Goal: Task Accomplishment & Management: Use online tool/utility

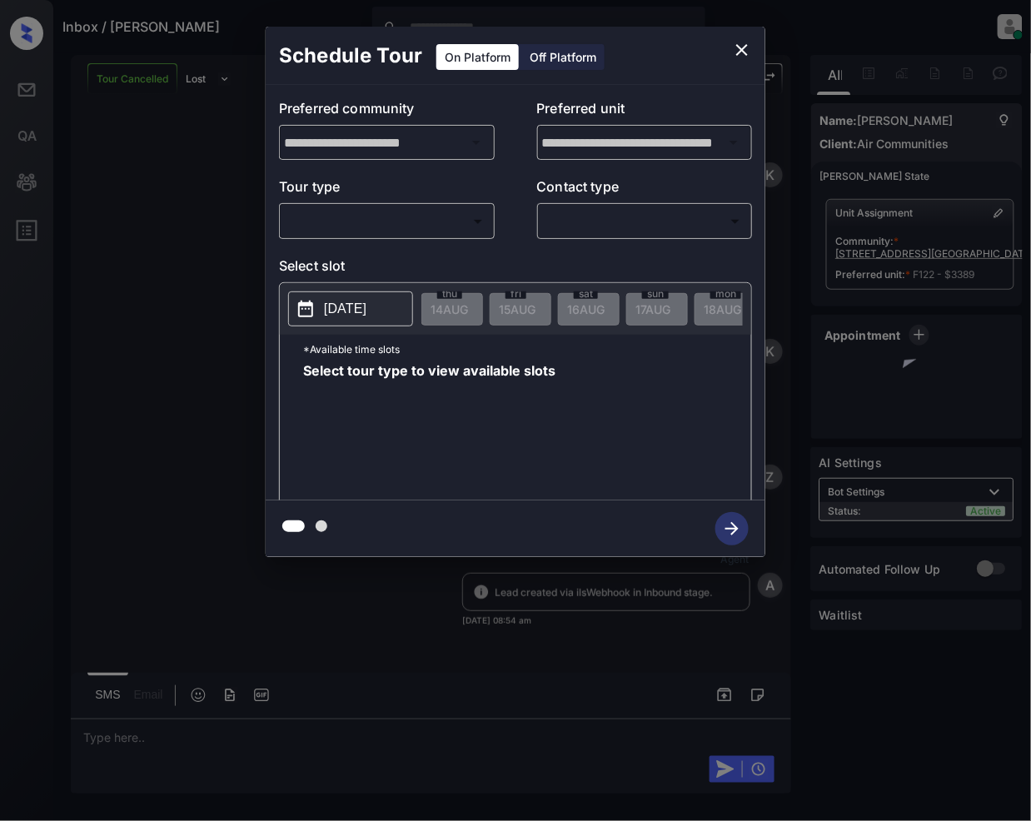
scroll to position [9404, 0]
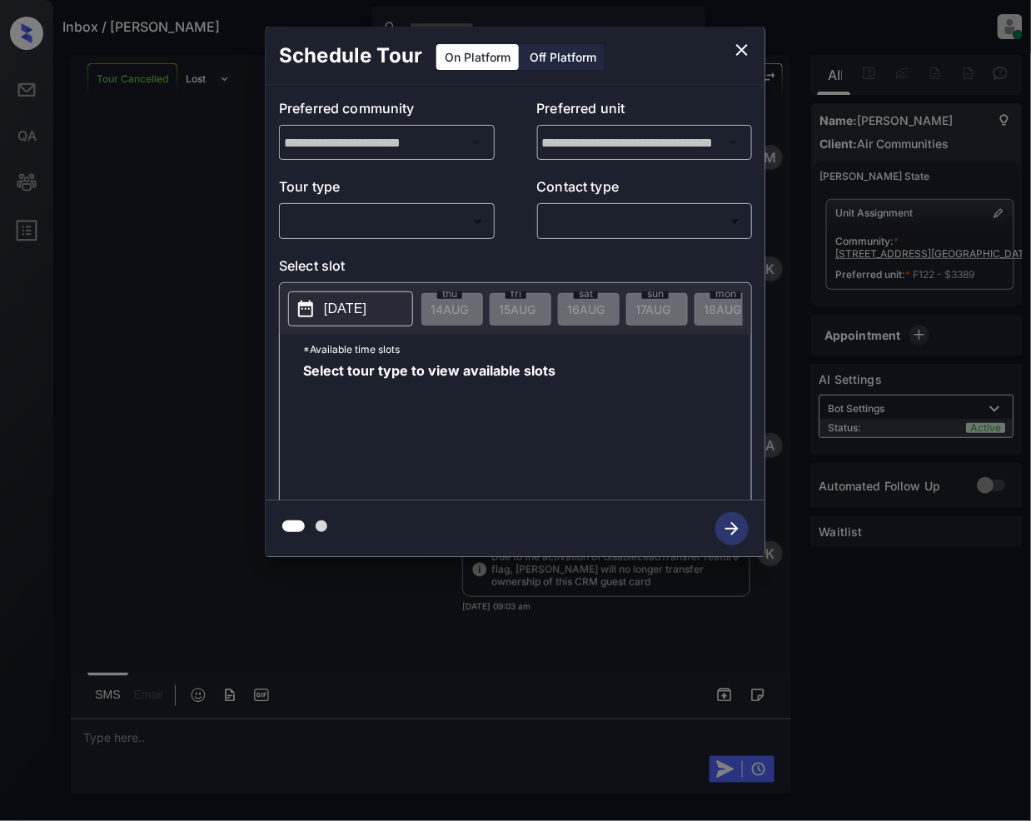
click at [358, 227] on body "Inbox / [PERSON_NAME] [PERSON_NAME] Online Set yourself offline Set yourself on…" at bounding box center [515, 410] width 1031 height 821
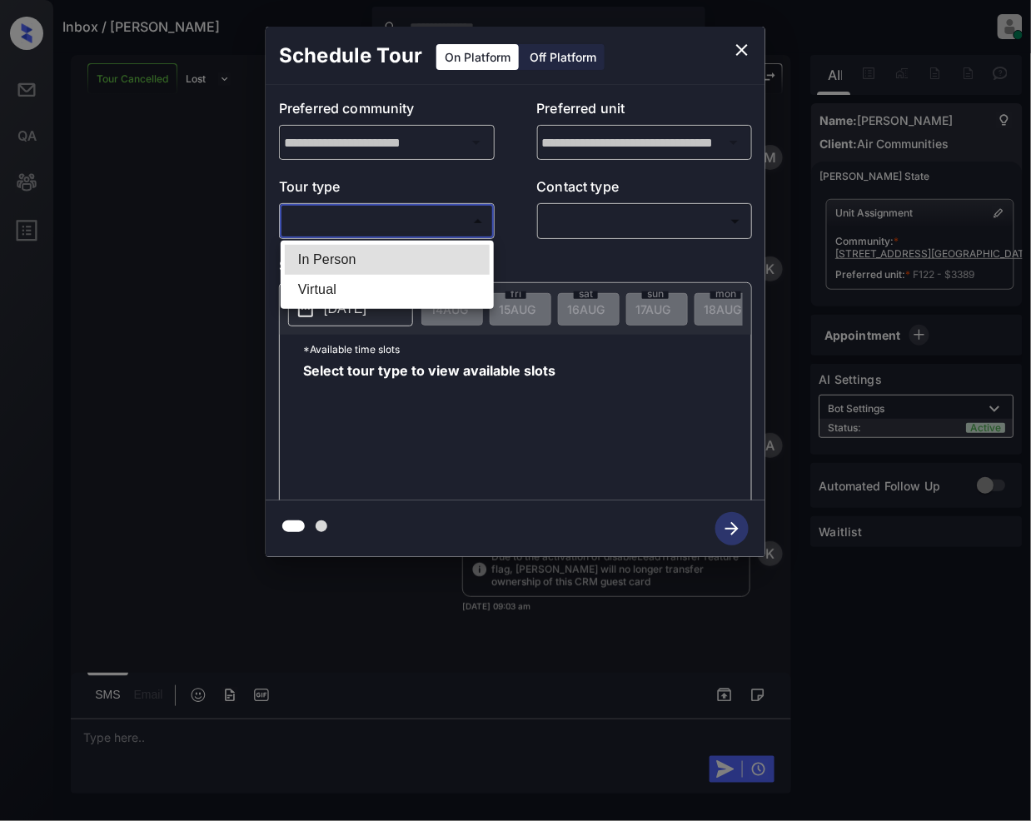
drag, startPoint x: 344, startPoint y: 256, endPoint x: 650, endPoint y: 227, distance: 307.7
click at [345, 256] on li "In Person" at bounding box center [387, 260] width 205 height 30
type input "********"
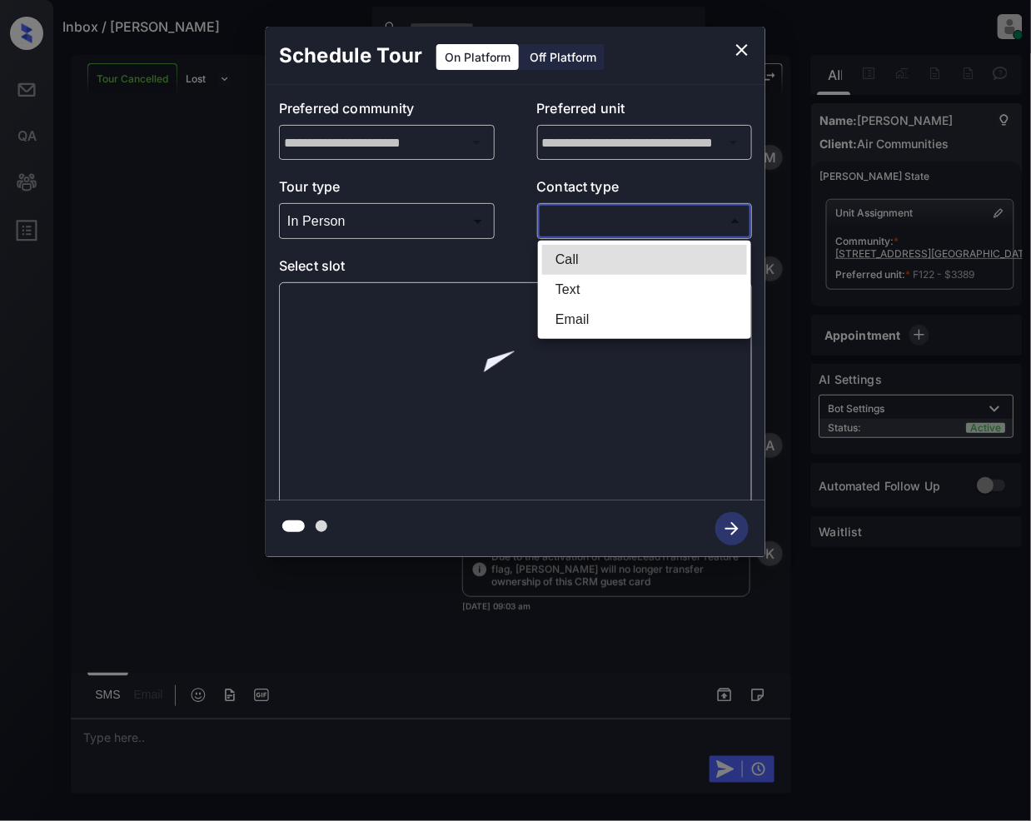
click at [634, 223] on body "Inbox / [PERSON_NAME] [PERSON_NAME] Online Set yourself offline Set yourself on…" at bounding box center [515, 410] width 1031 height 821
click at [587, 291] on li "Text" at bounding box center [644, 290] width 205 height 30
type input "****"
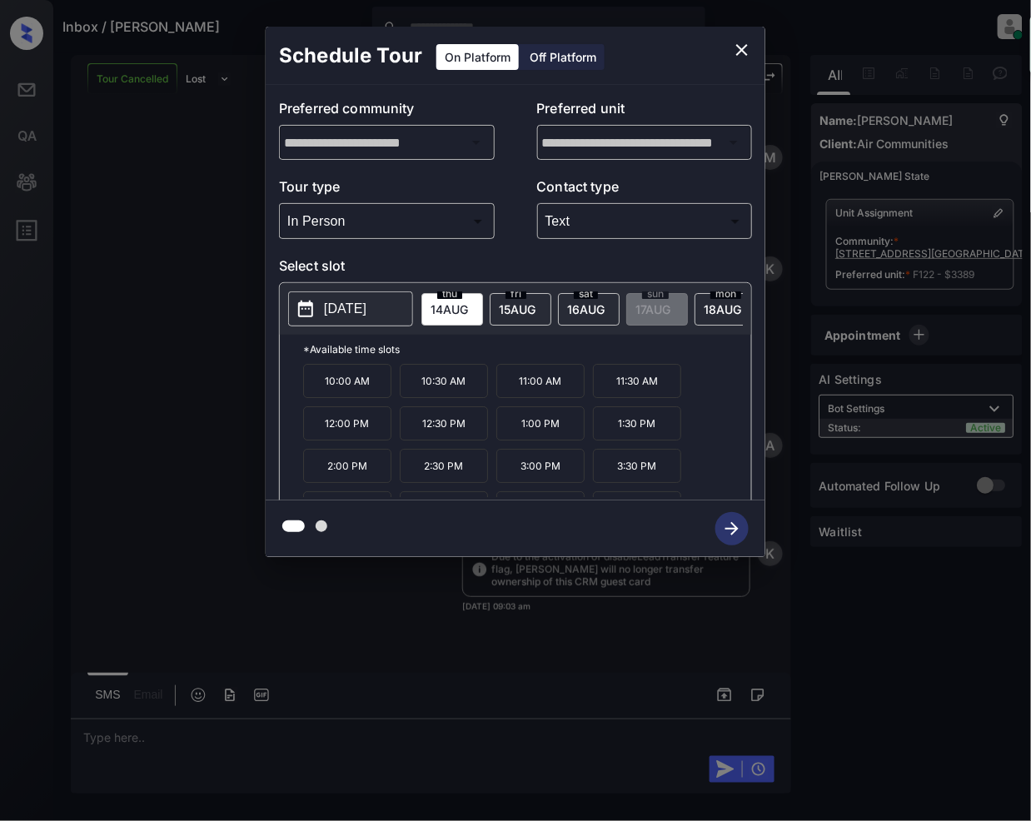
click at [468, 306] on span "[DATE]" at bounding box center [448, 309] width 37 height 14
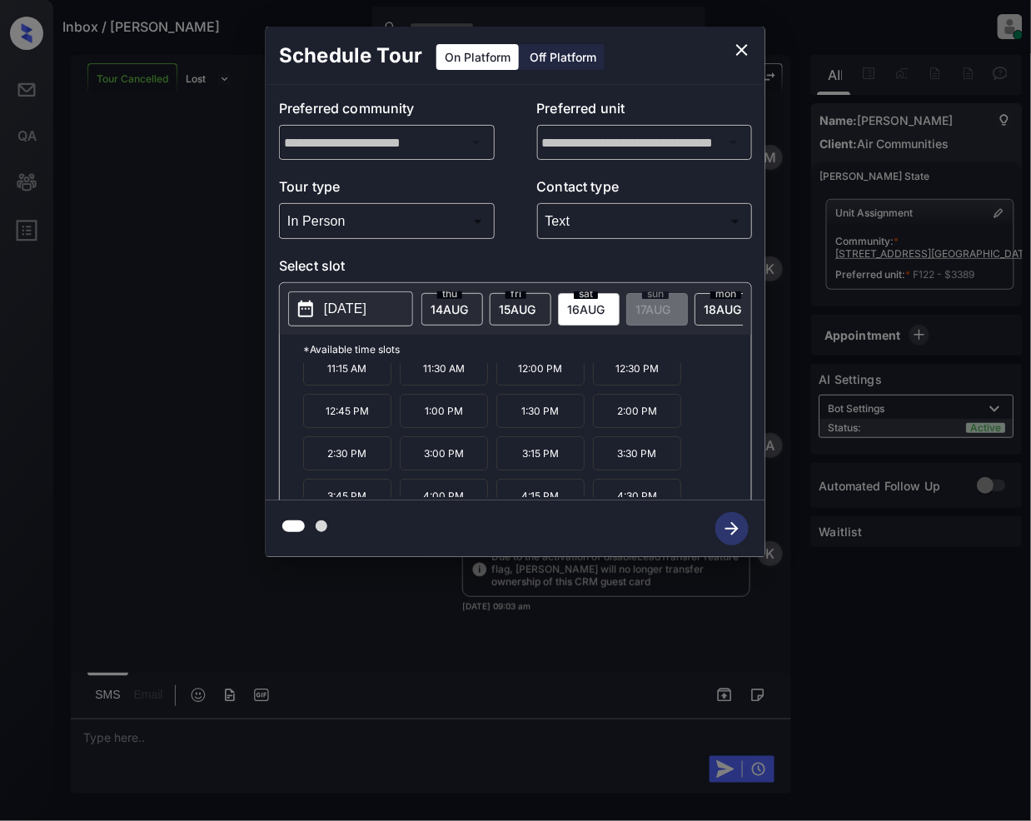
scroll to position [62, 0]
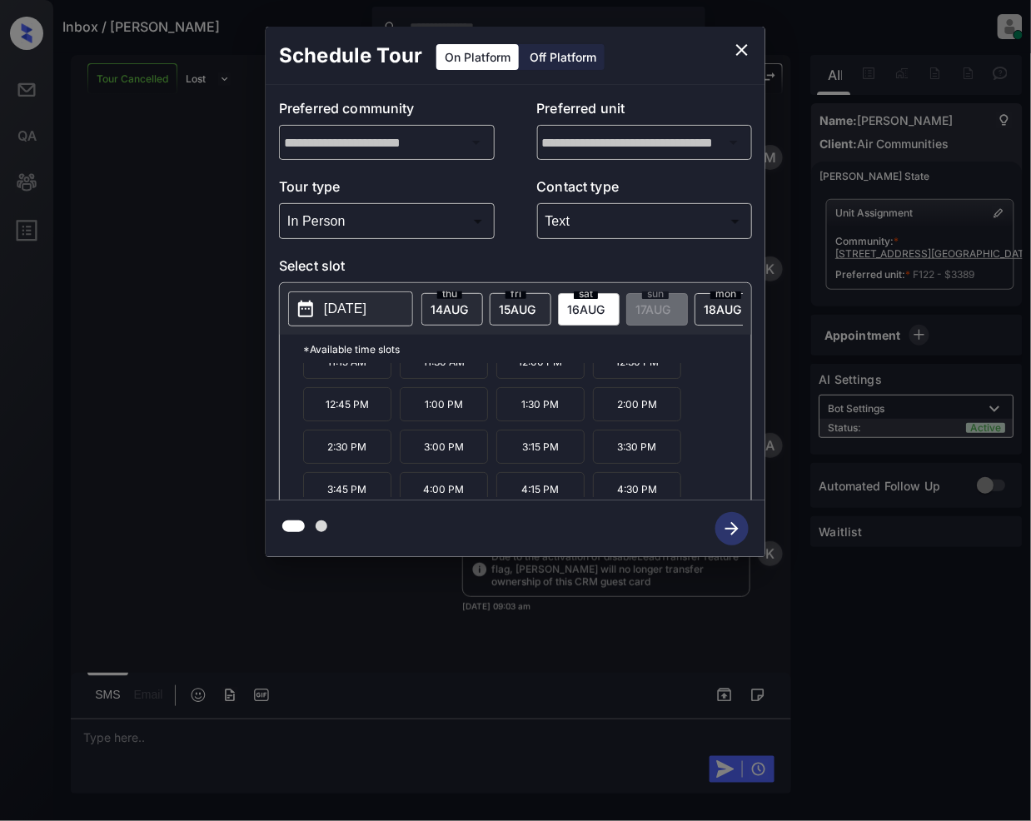
click at [344, 463] on p "2:30 PM" at bounding box center [347, 447] width 88 height 34
click at [733, 530] on icon "button" at bounding box center [731, 528] width 33 height 33
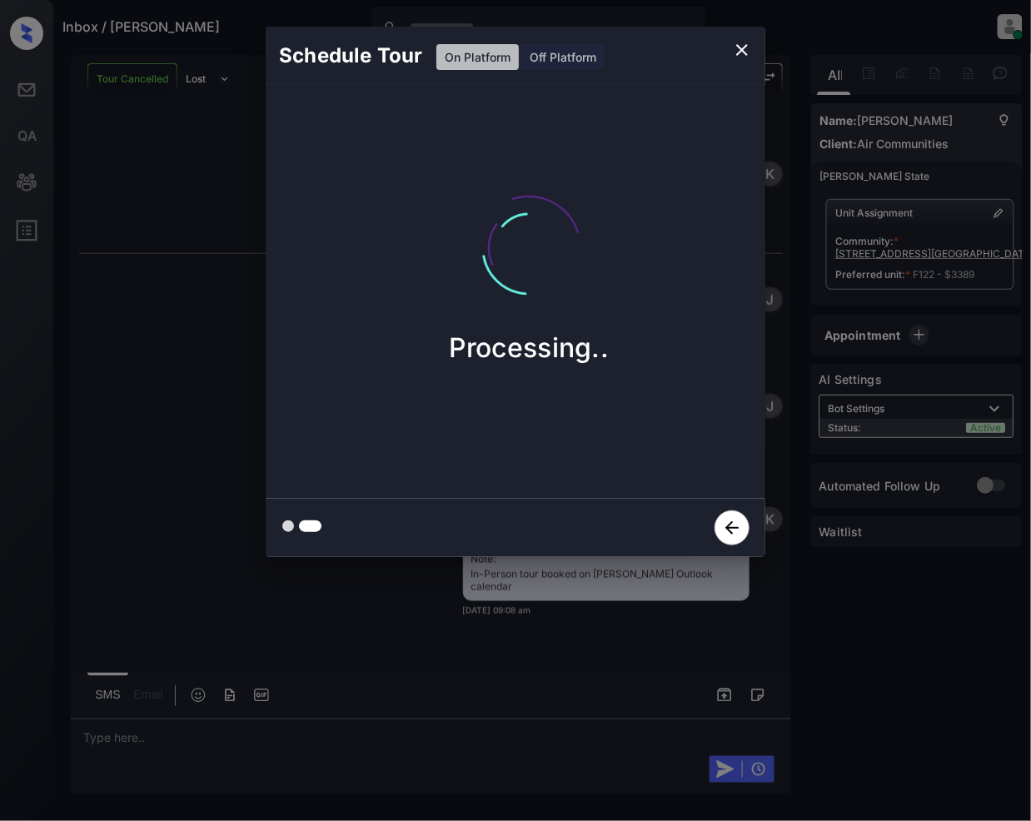
scroll to position [9788, 0]
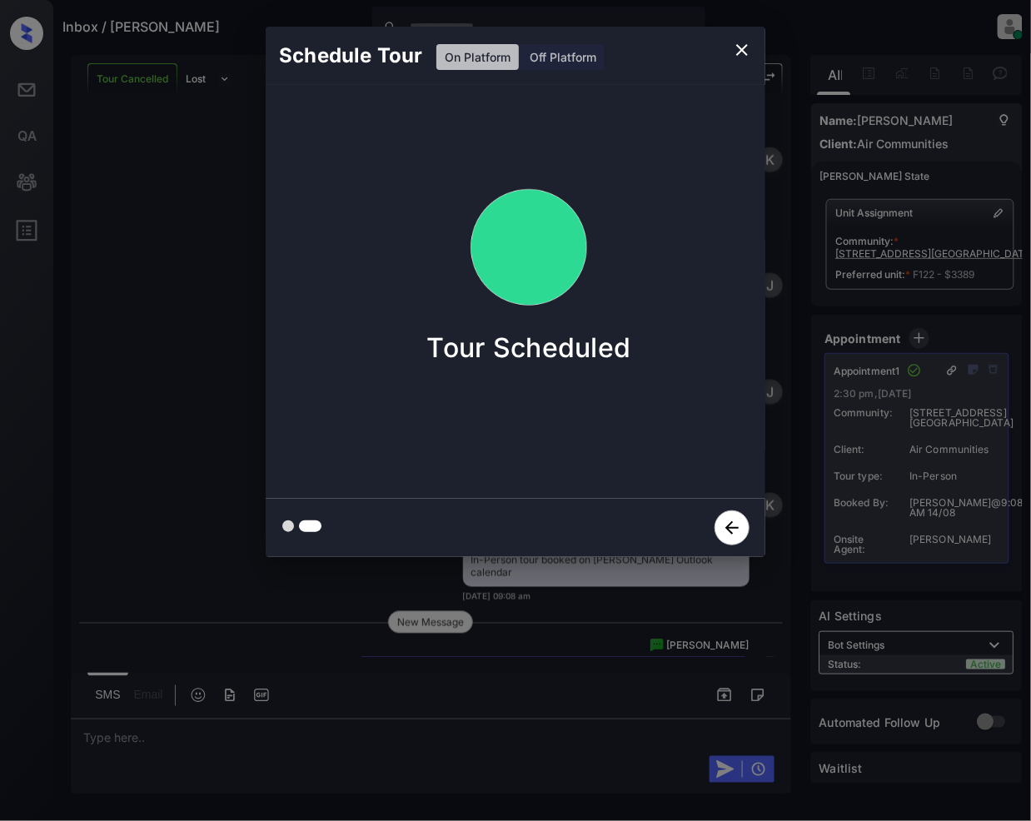
click at [743, 47] on icon "close" at bounding box center [742, 50] width 20 height 20
